Goal: Information Seeking & Learning: Learn about a topic

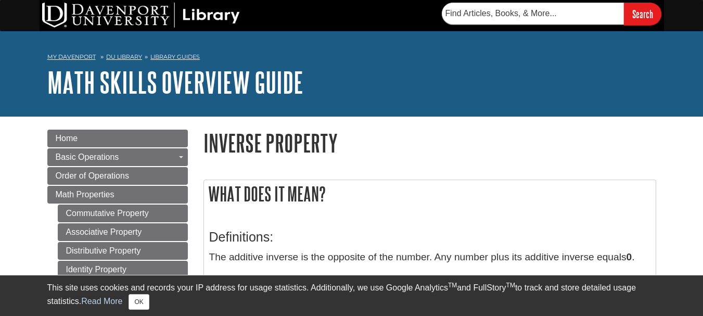
scroll to position [102, 0]
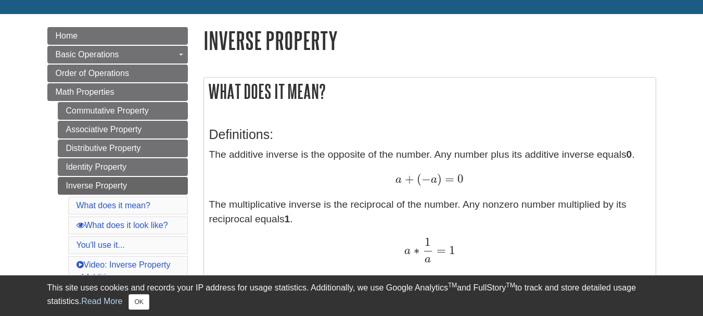
click at [324, 150] on p "The additive inverse is the opposite of the number. Any number plus its additiv…" at bounding box center [429, 204] width 441 height 115
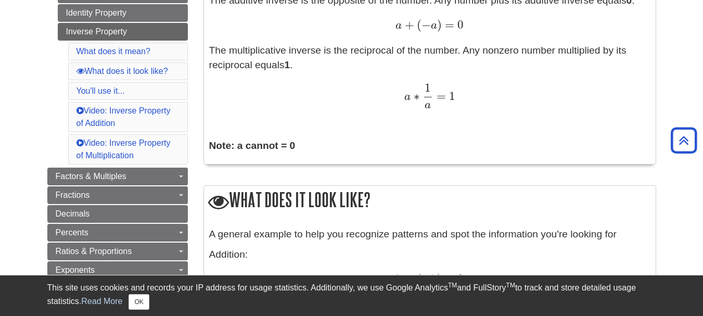
scroll to position [261, 0]
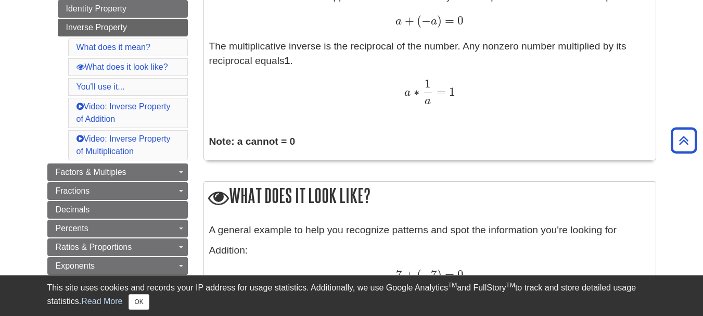
click at [307, 145] on p "Note: a cannot = 0" at bounding box center [429, 141] width 441 height 15
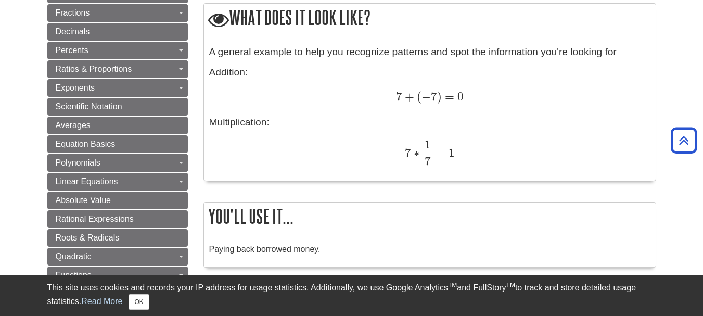
scroll to position [439, 0]
click at [298, 148] on div "7 ∗ 1 7 = 1 7 ∗ 1 7 = 1" at bounding box center [429, 151] width 441 height 25
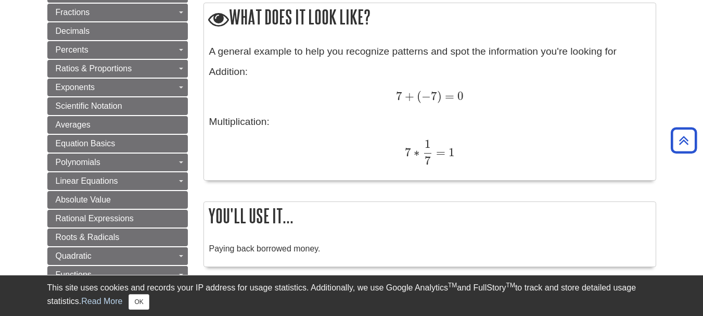
click at [298, 148] on div "7 ∗ 1 7 = 1 7 ∗ 1 7 = 1" at bounding box center [429, 151] width 441 height 25
click at [294, 92] on div "7 + ( − 7 ) = 0 7 + ( − 7 ) = 0" at bounding box center [429, 96] width 441 height 15
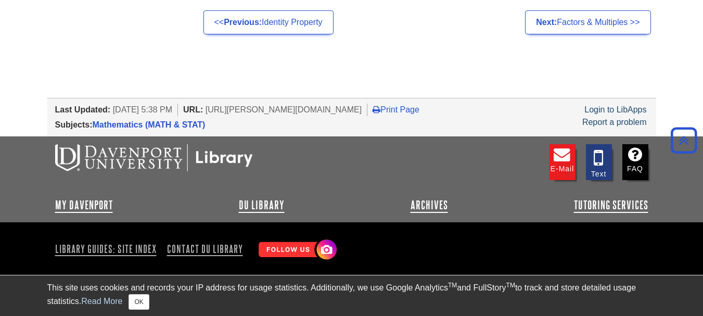
scroll to position [1196, 0]
